Goal: Navigation & Orientation: Find specific page/section

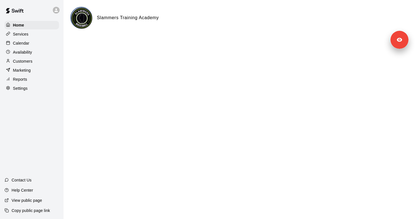
click at [27, 33] on p "Services" at bounding box center [21, 34] width 16 height 6
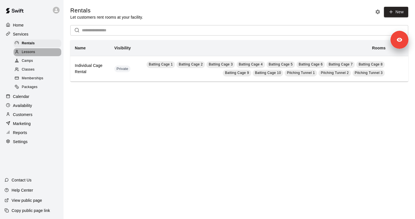
click at [33, 53] on span "Lessons" at bounding box center [29, 52] width 14 height 6
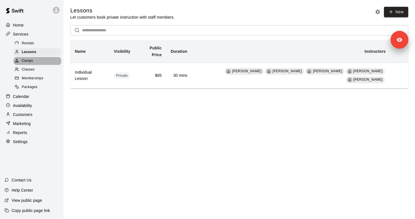
click at [33, 62] on span "Camps" at bounding box center [27, 61] width 11 height 6
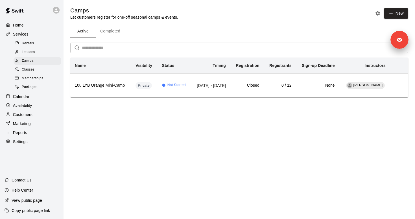
click at [32, 69] on span "Classes" at bounding box center [28, 70] width 13 height 6
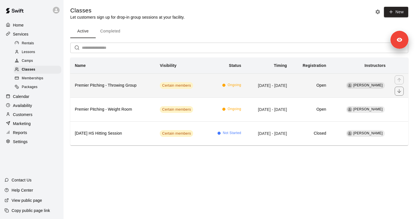
click at [103, 81] on th "Premier Pitching - Throwing Group" at bounding box center [112, 85] width 85 height 24
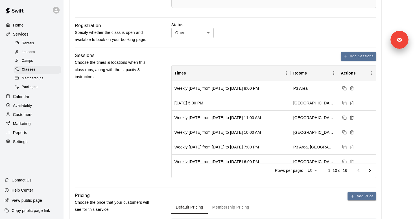
scroll to position [369, 0]
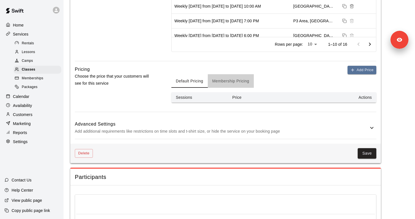
click at [227, 82] on button "Membership Pricing" at bounding box center [231, 81] width 46 height 14
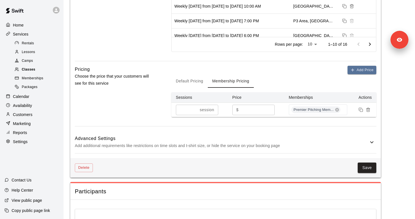
click at [38, 67] on div "Classes" at bounding box center [38, 70] width 48 height 8
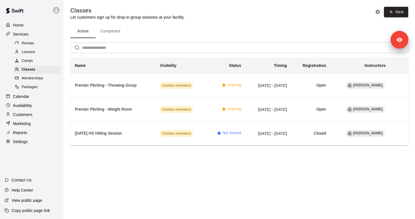
click at [38, 75] on div "Memberships" at bounding box center [38, 78] width 48 height 8
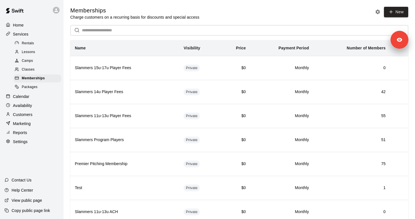
click at [40, 84] on div "Packages" at bounding box center [38, 87] width 48 height 8
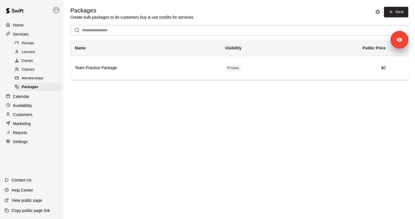
click at [37, 45] on div "Rentals" at bounding box center [38, 44] width 48 height 8
